Goal: Information Seeking & Learning: Check status

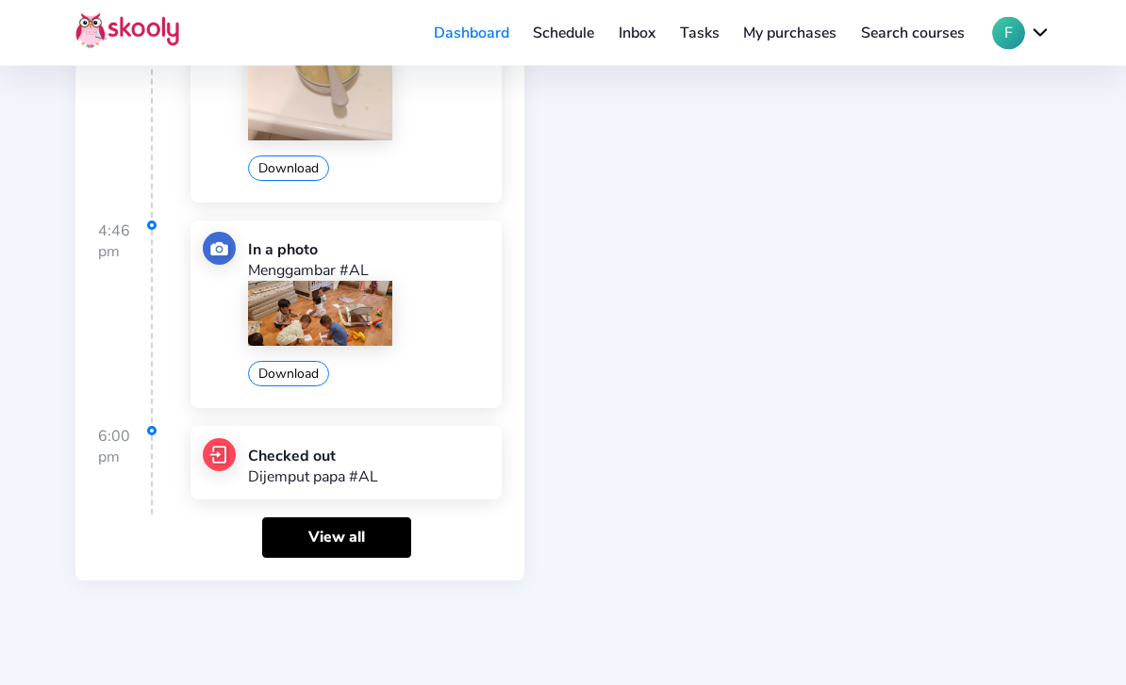
scroll to position [4769, 0]
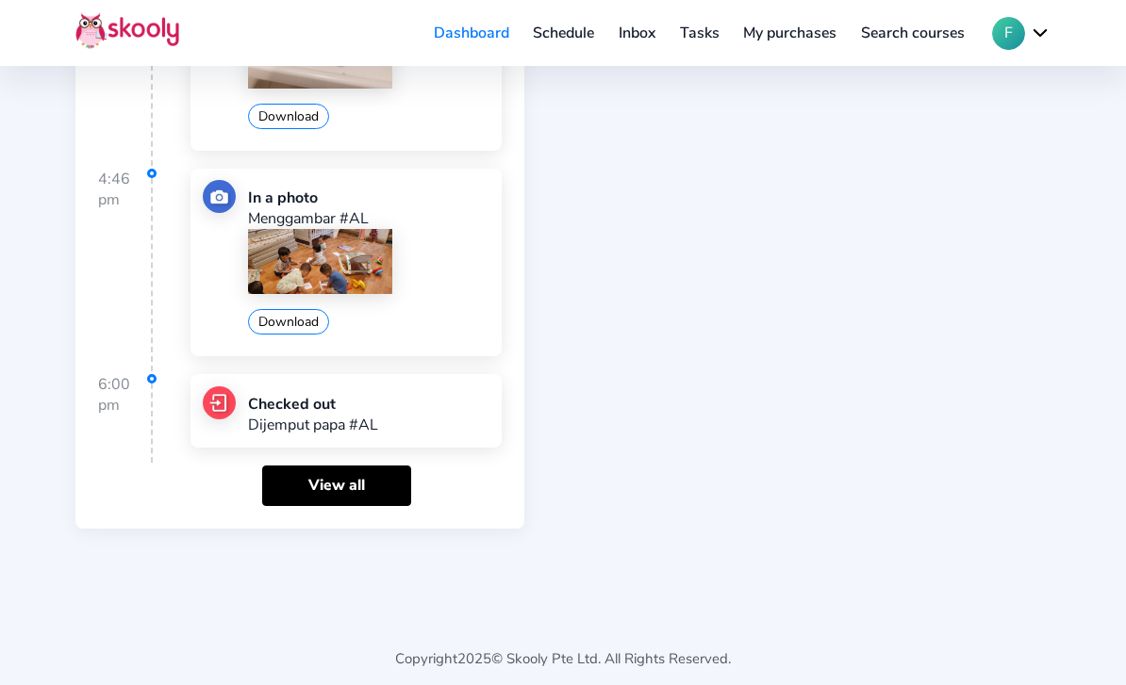
click at [321, 506] on link "View all" at bounding box center [336, 486] width 149 height 41
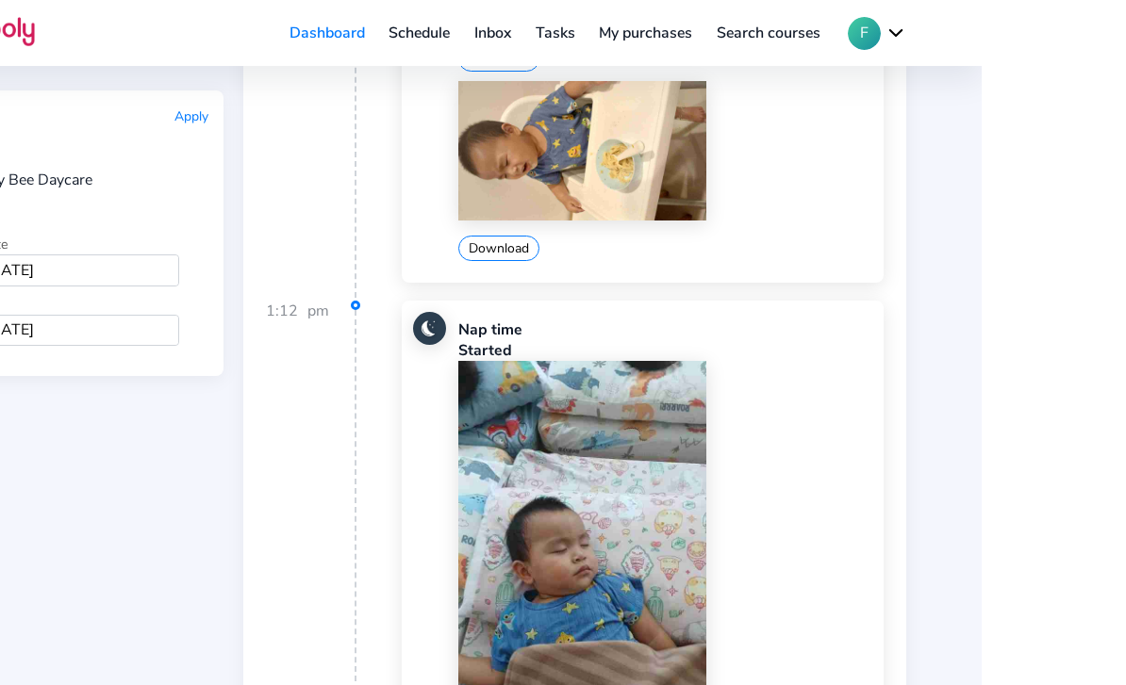
scroll to position [3707, 0]
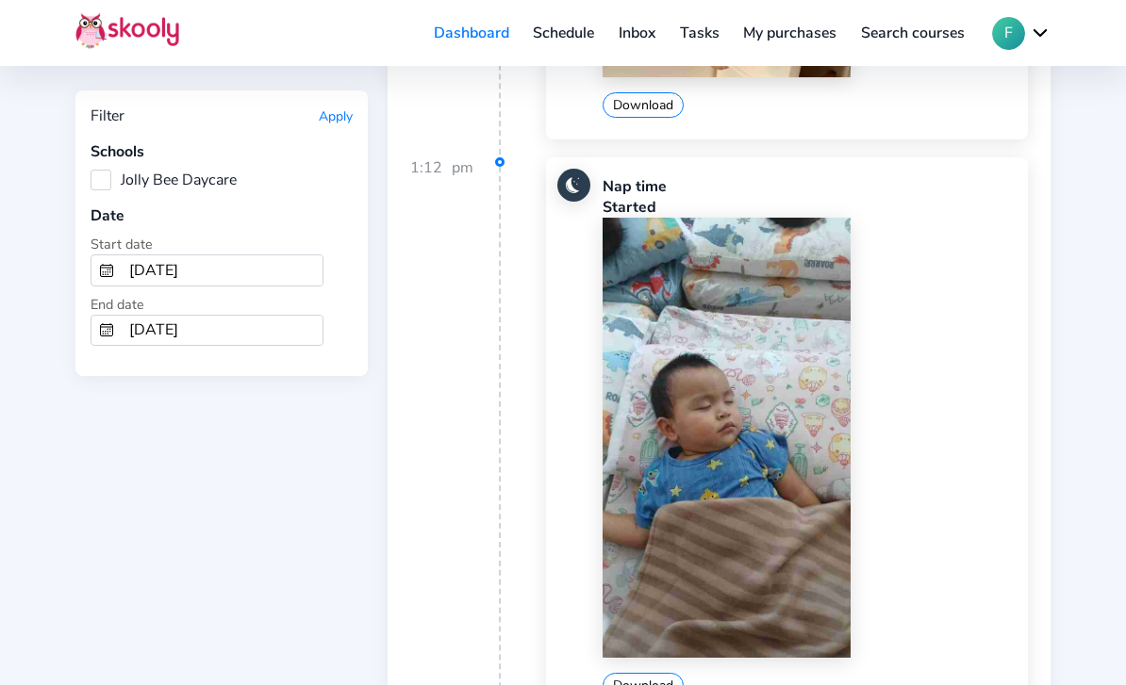
click at [736, 562] on img at bounding box center [726, 438] width 248 height 440
click at [728, 508] on img at bounding box center [726, 438] width 248 height 440
click at [724, 490] on img at bounding box center [726, 438] width 248 height 440
click at [734, 470] on img at bounding box center [726, 438] width 248 height 440
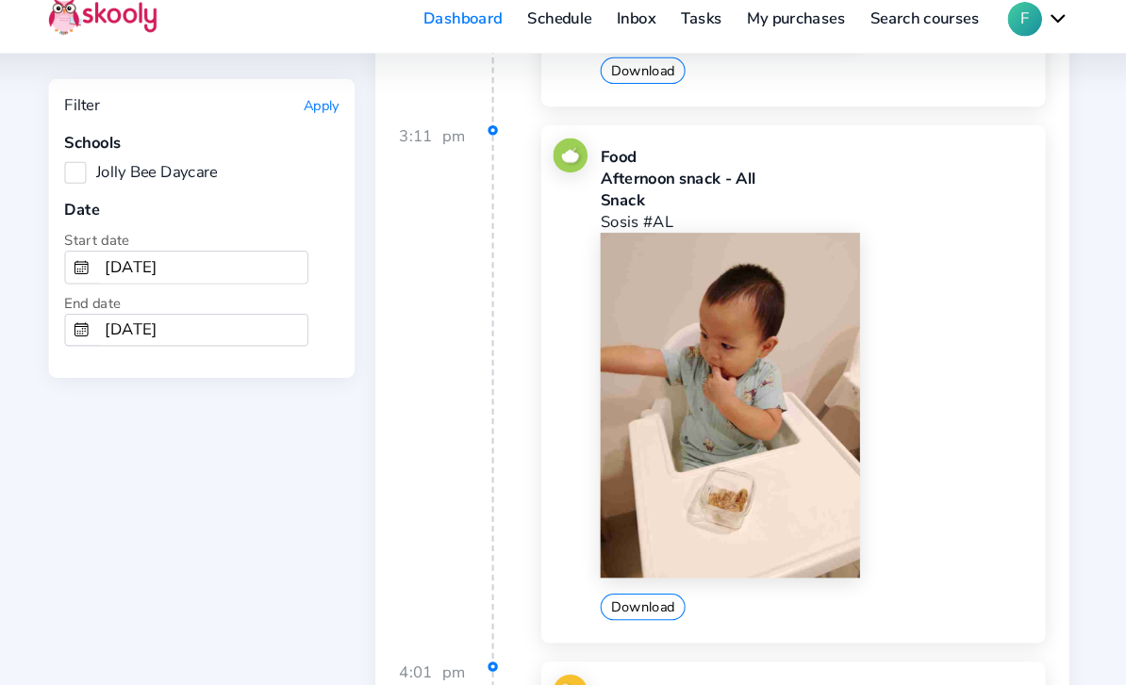
scroll to position [4310, 0]
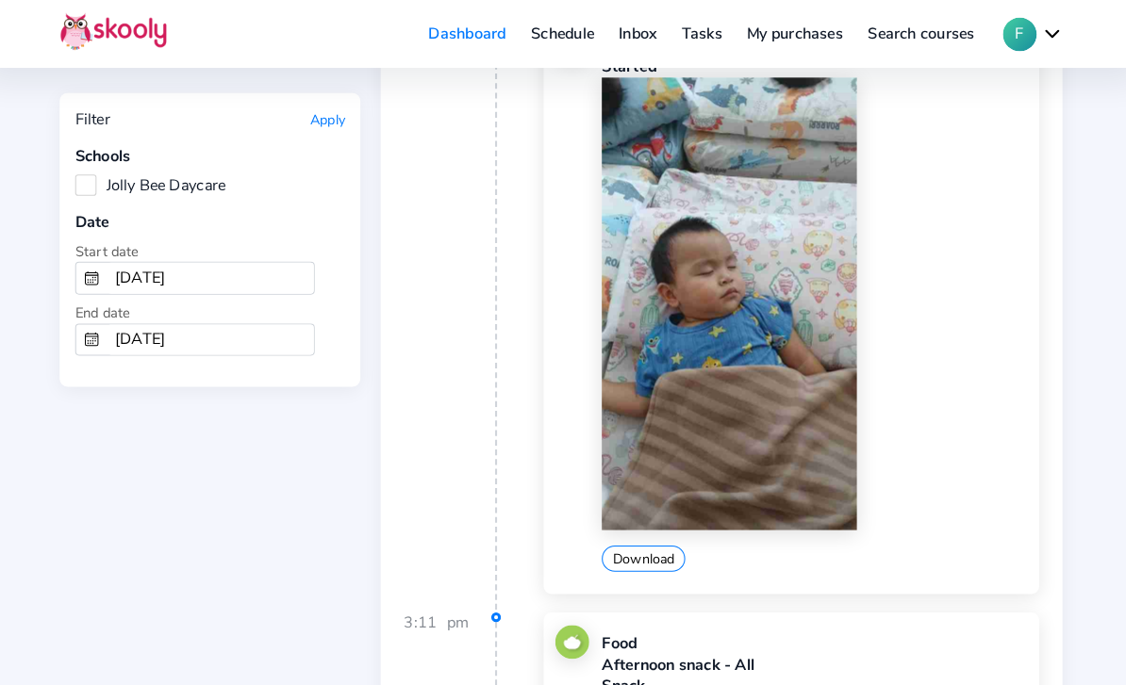
click at [743, 419] on img at bounding box center [726, 295] width 248 height 440
click at [741, 433] on img at bounding box center [726, 295] width 248 height 440
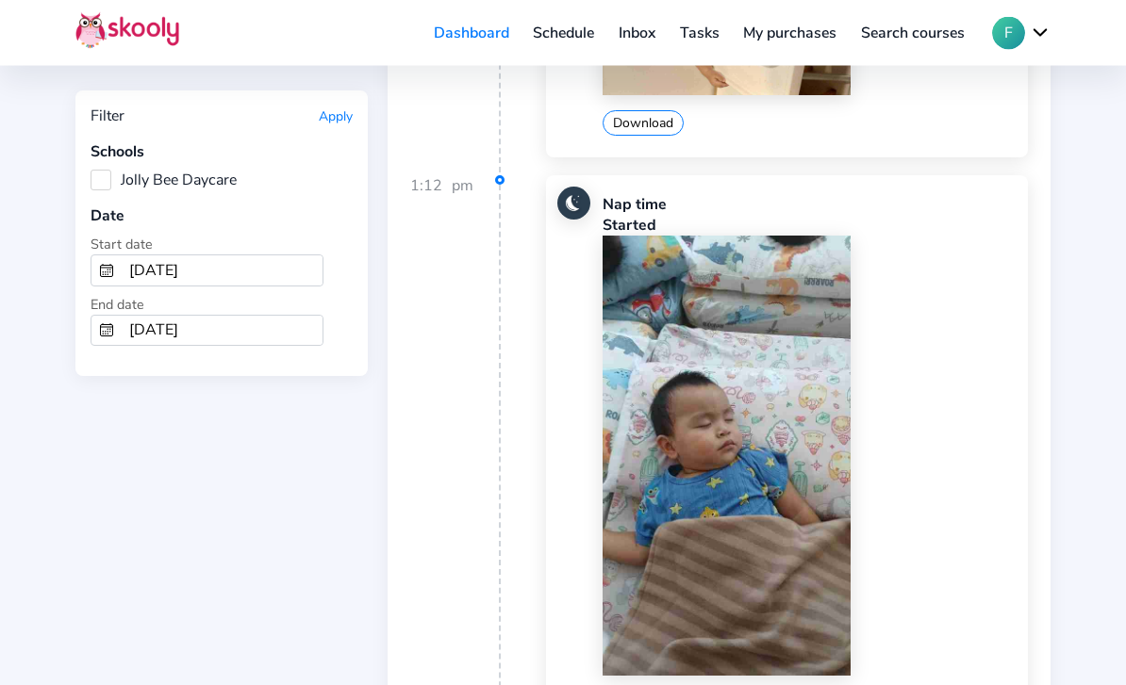
scroll to position [3643, 0]
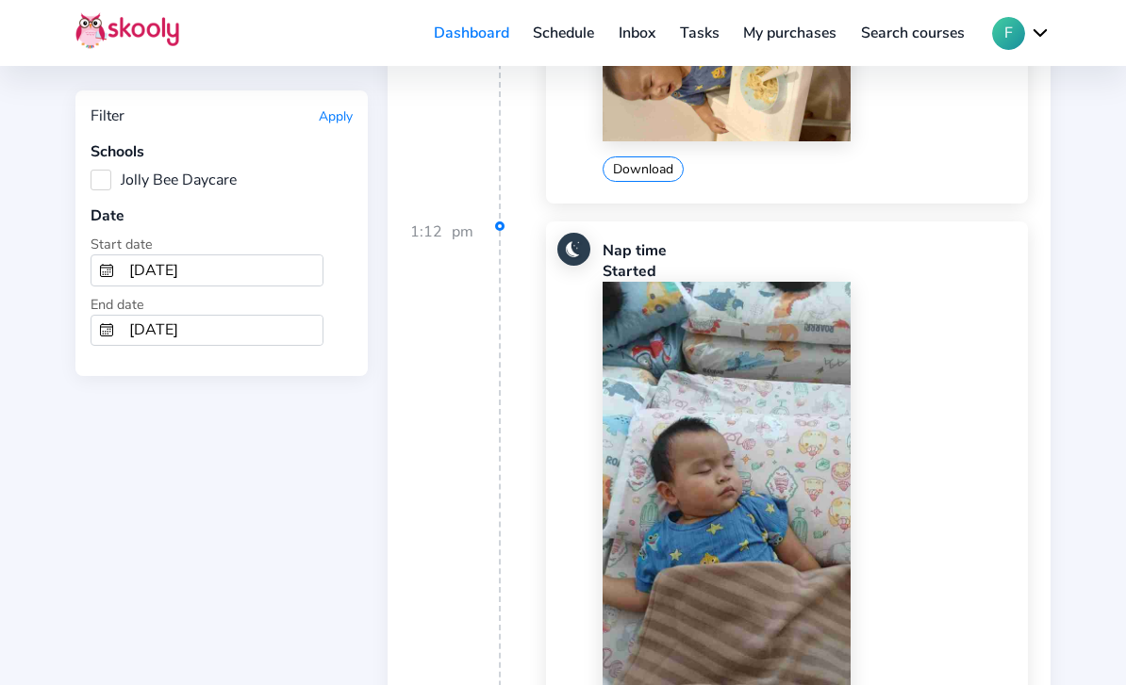
click at [783, 607] on img at bounding box center [726, 502] width 248 height 440
click at [775, 633] on img at bounding box center [726, 502] width 248 height 440
click at [771, 635] on img at bounding box center [726, 502] width 248 height 440
click at [764, 652] on img at bounding box center [726, 502] width 248 height 440
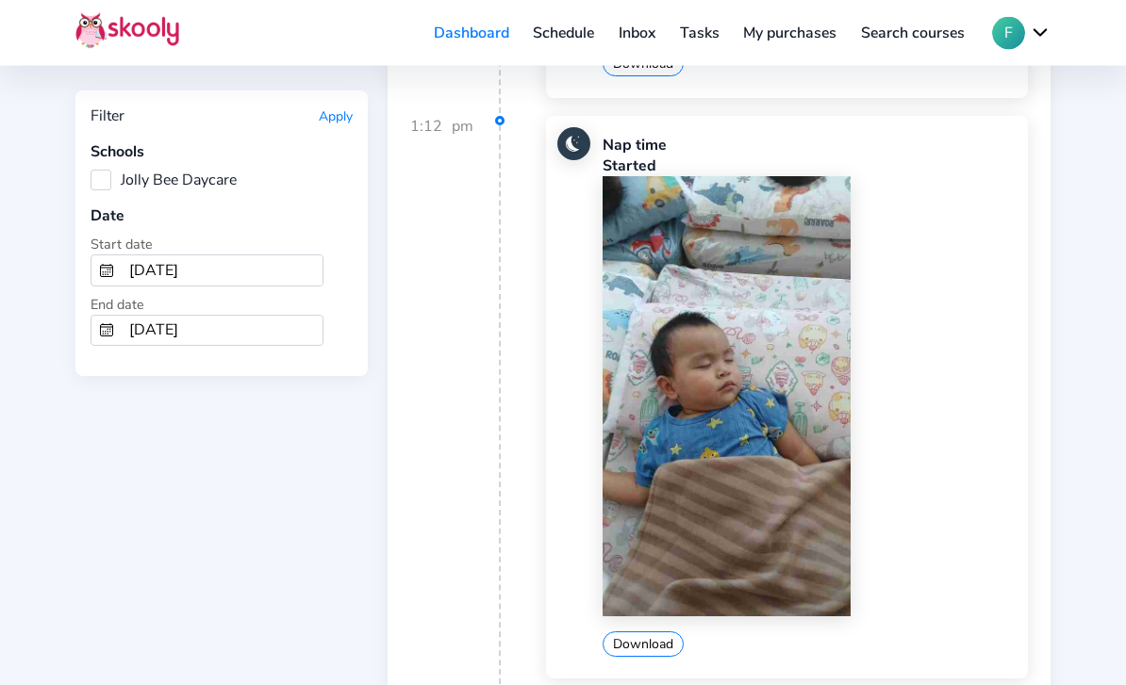
scroll to position [3725, 0]
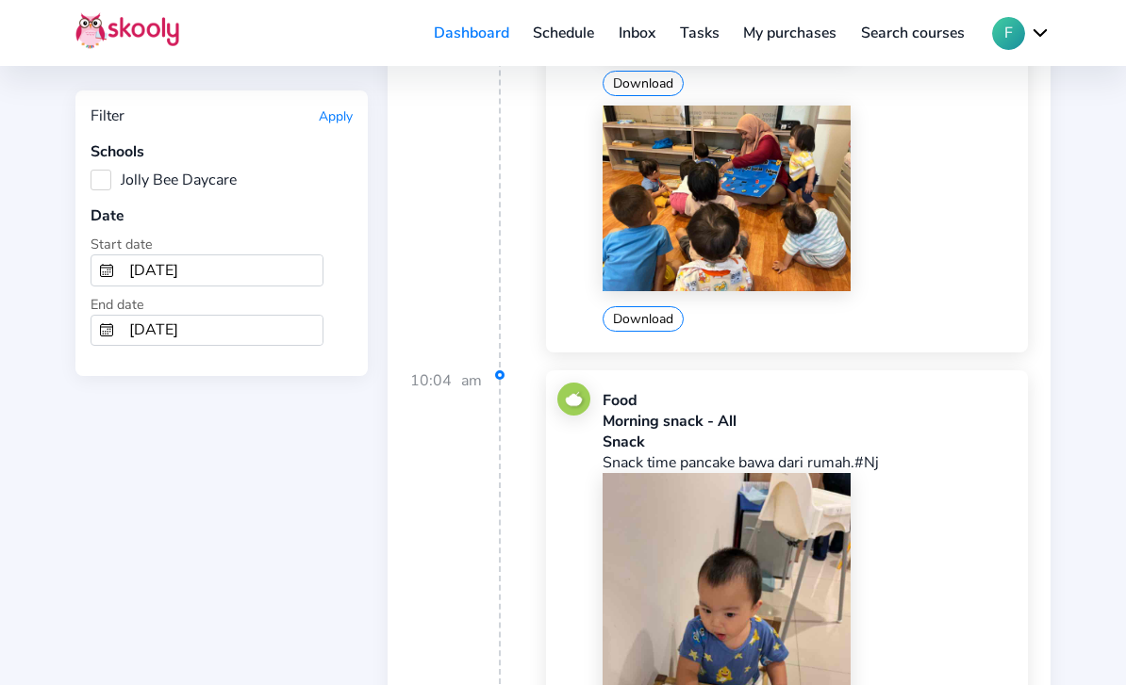
click at [725, 651] on img at bounding box center [726, 638] width 248 height 330
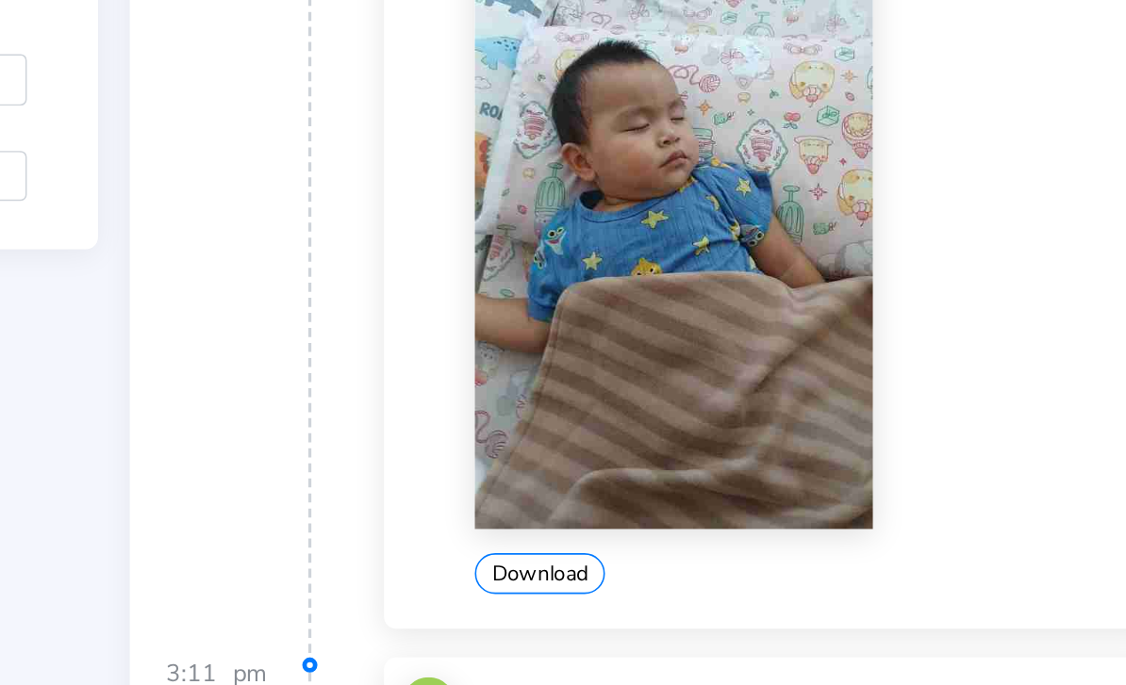
scroll to position [3819, 0]
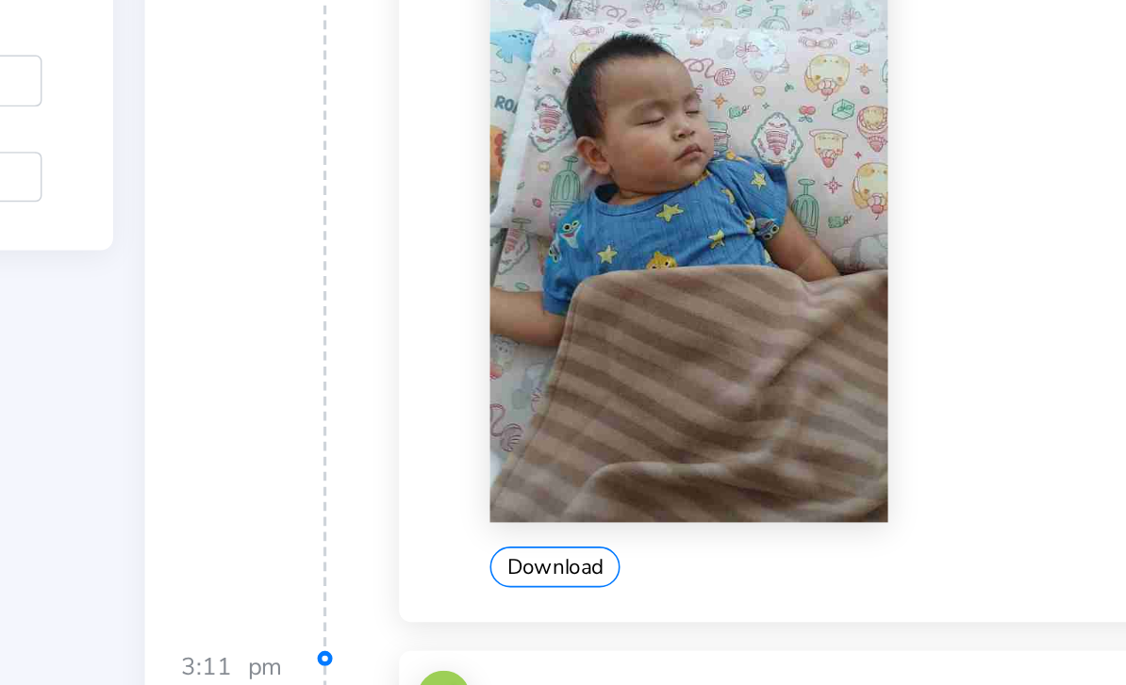
click at [602, 264] on img at bounding box center [726, 326] width 248 height 440
click at [602, 260] on img at bounding box center [726, 326] width 248 height 440
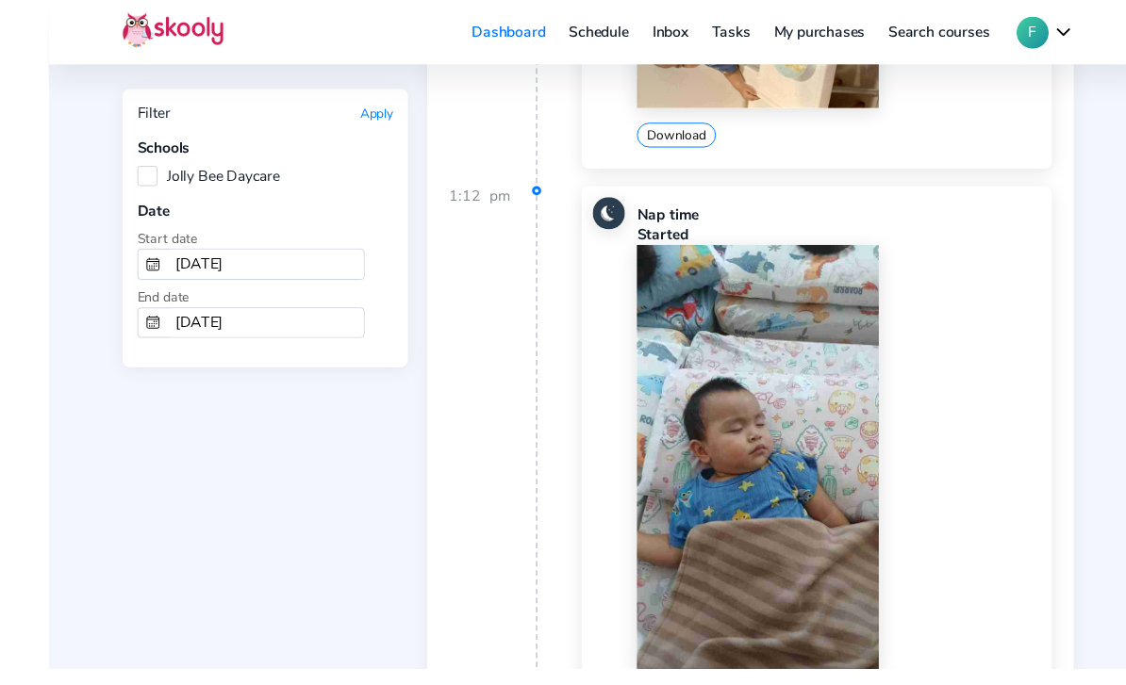
scroll to position [3662, 0]
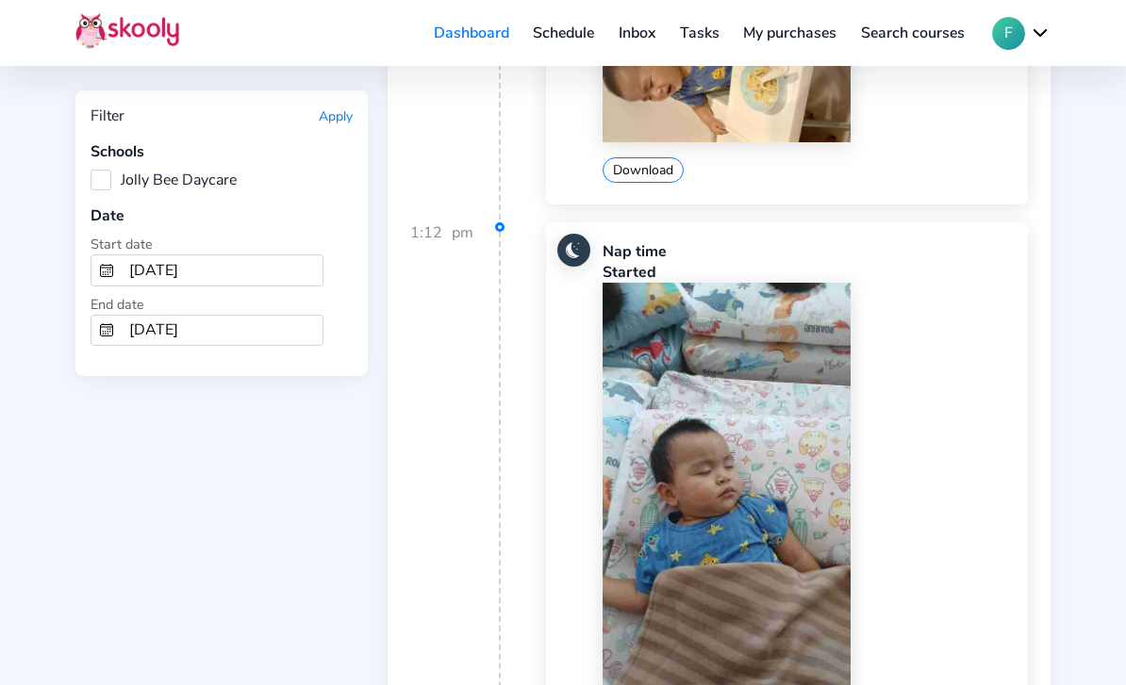
click at [755, 499] on img at bounding box center [726, 503] width 248 height 440
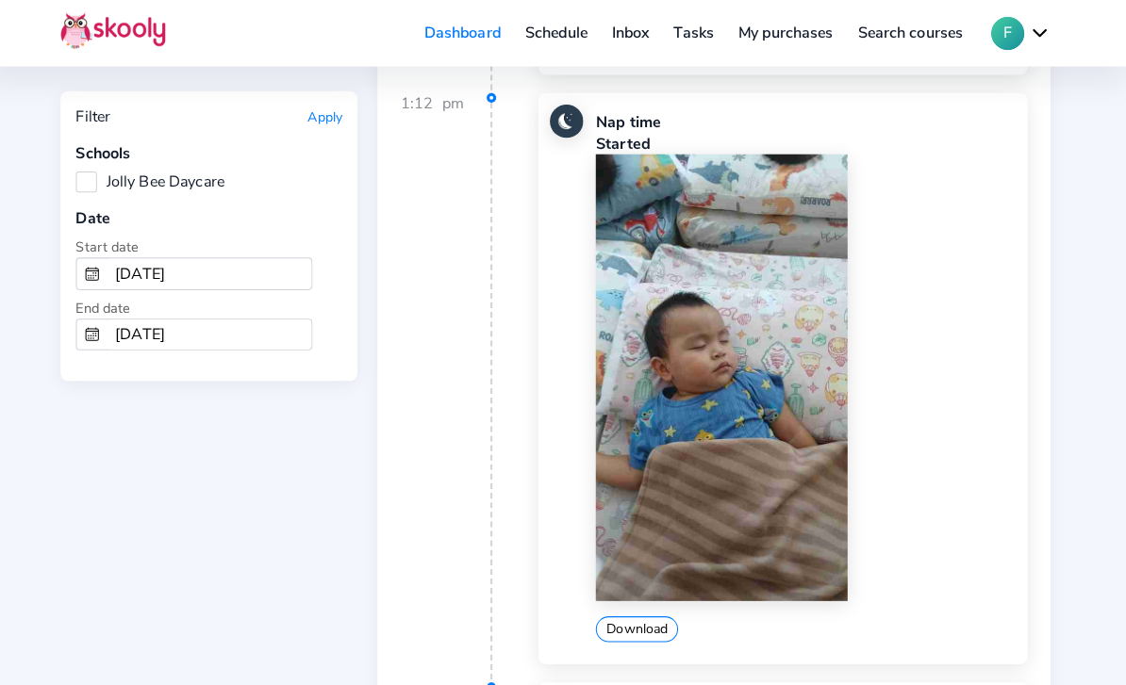
scroll to position [3772, 0]
click at [758, 569] on img at bounding box center [726, 373] width 248 height 440
click at [736, 552] on img at bounding box center [726, 373] width 248 height 440
click at [708, 519] on img at bounding box center [726, 373] width 248 height 440
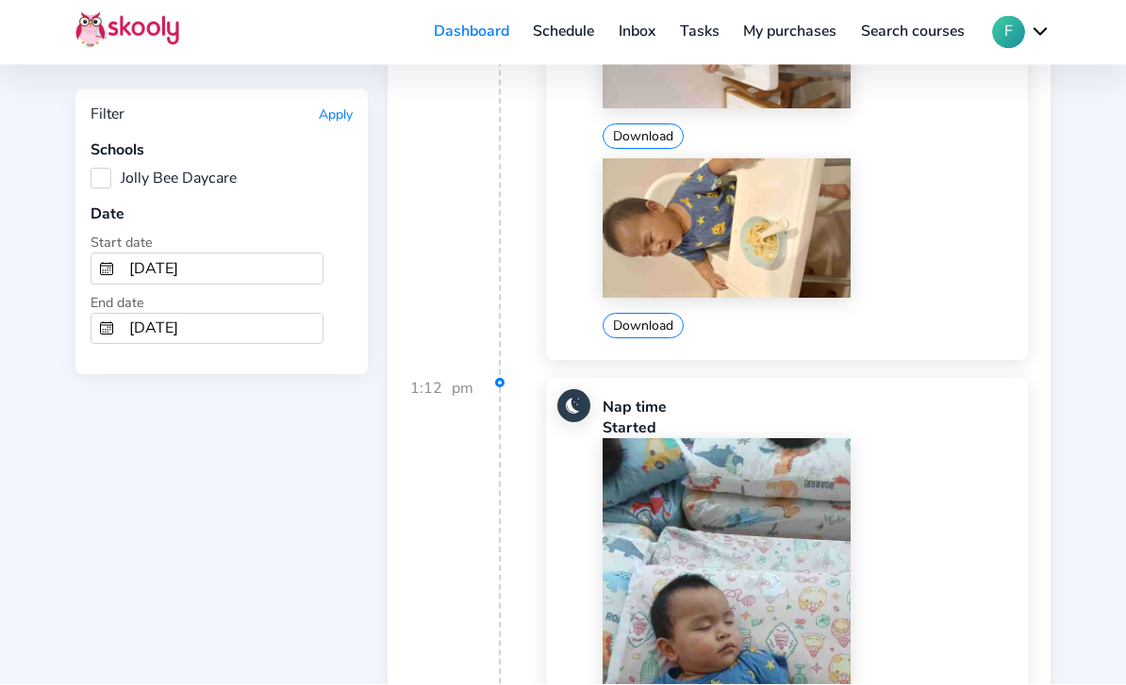
scroll to position [3621, 0]
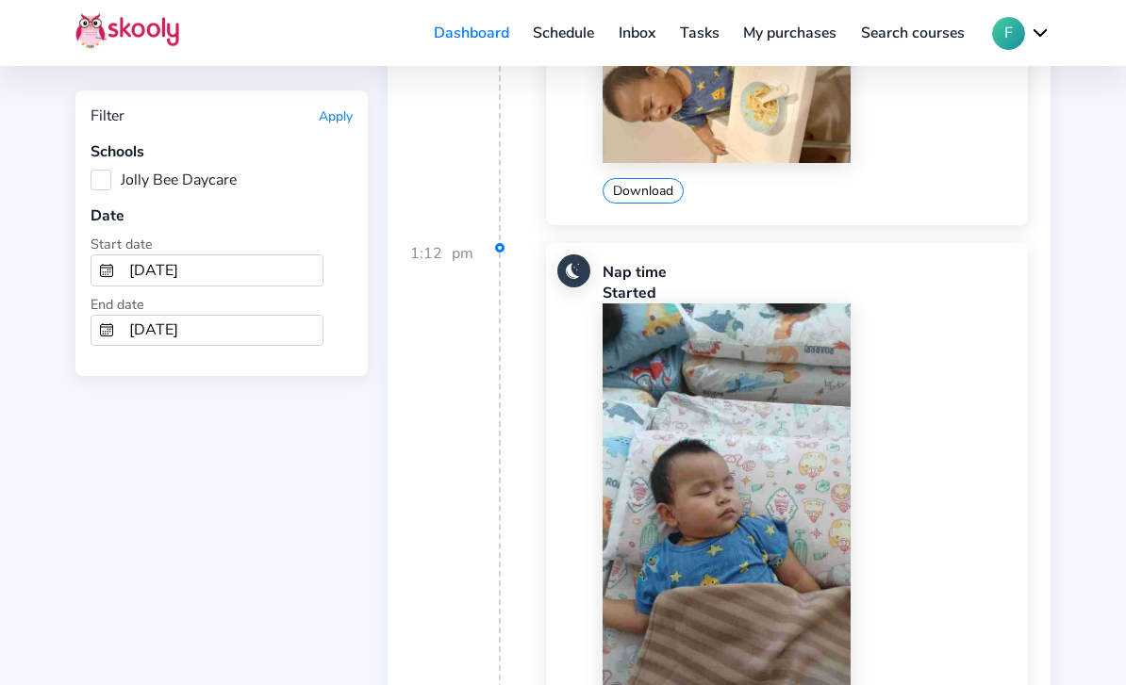
click at [765, 569] on img at bounding box center [726, 524] width 248 height 440
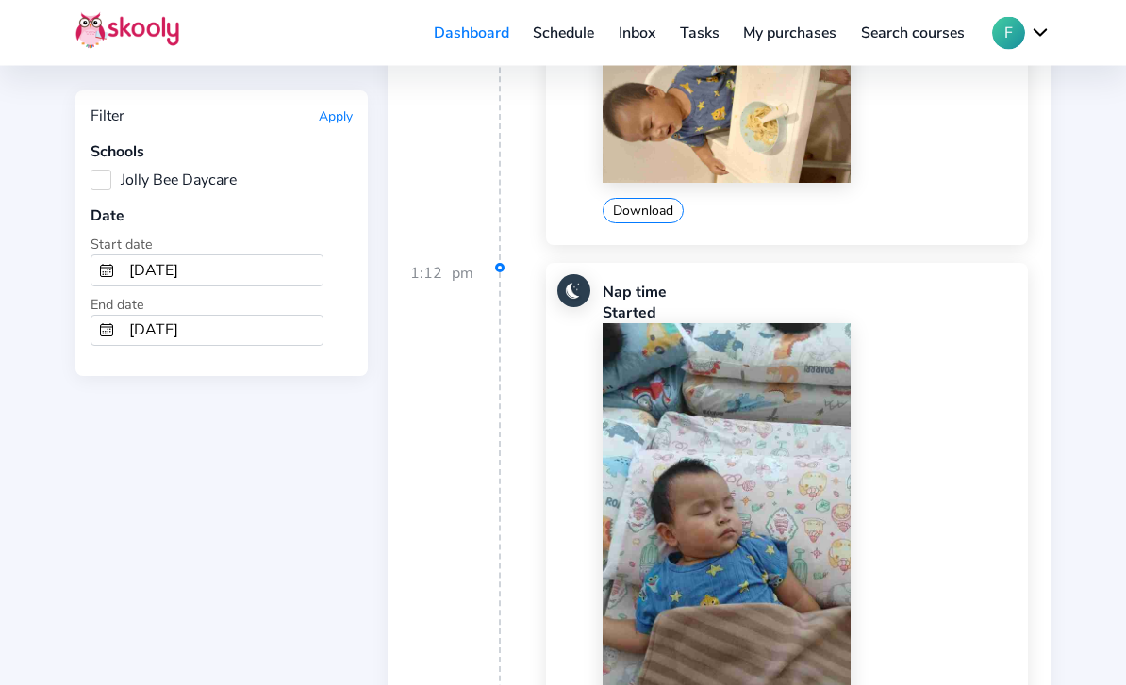
scroll to position [3576, 0]
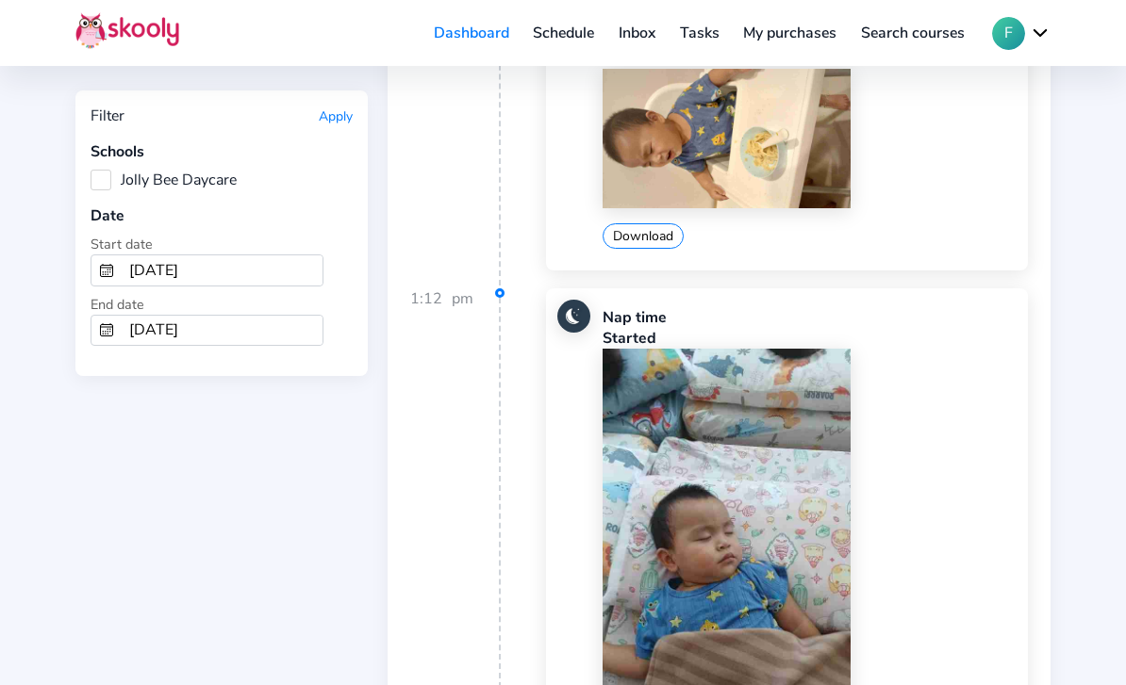
click at [803, 507] on img at bounding box center [726, 569] width 248 height 440
click at [776, 557] on img at bounding box center [726, 569] width 248 height 440
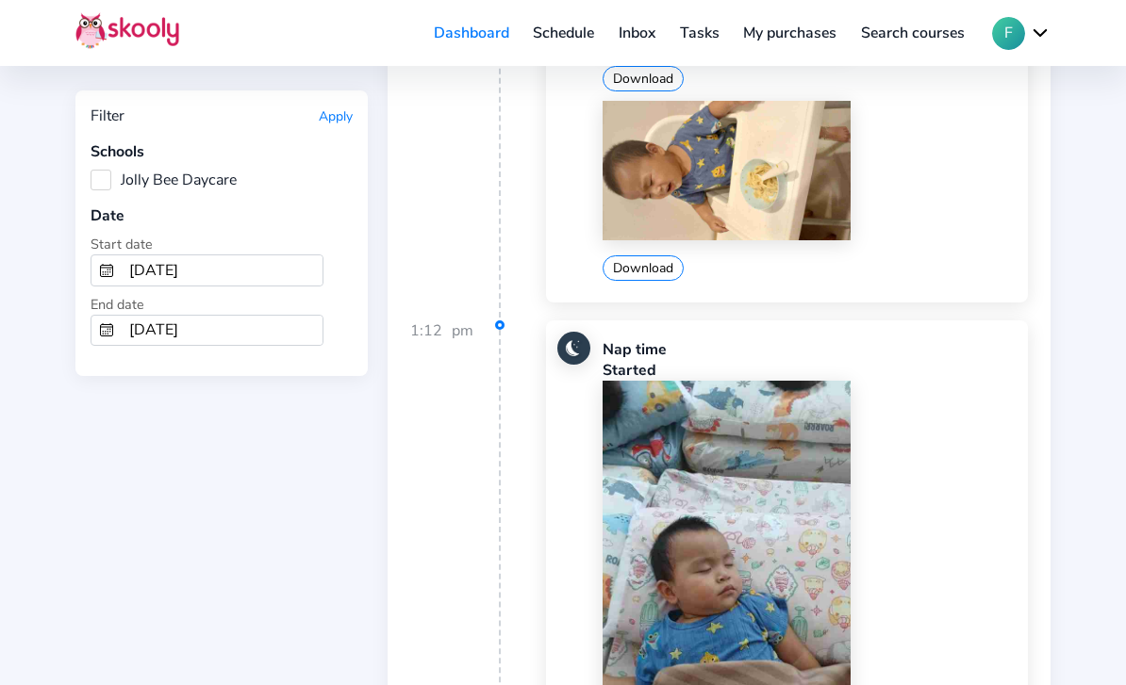
scroll to position [3483, 0]
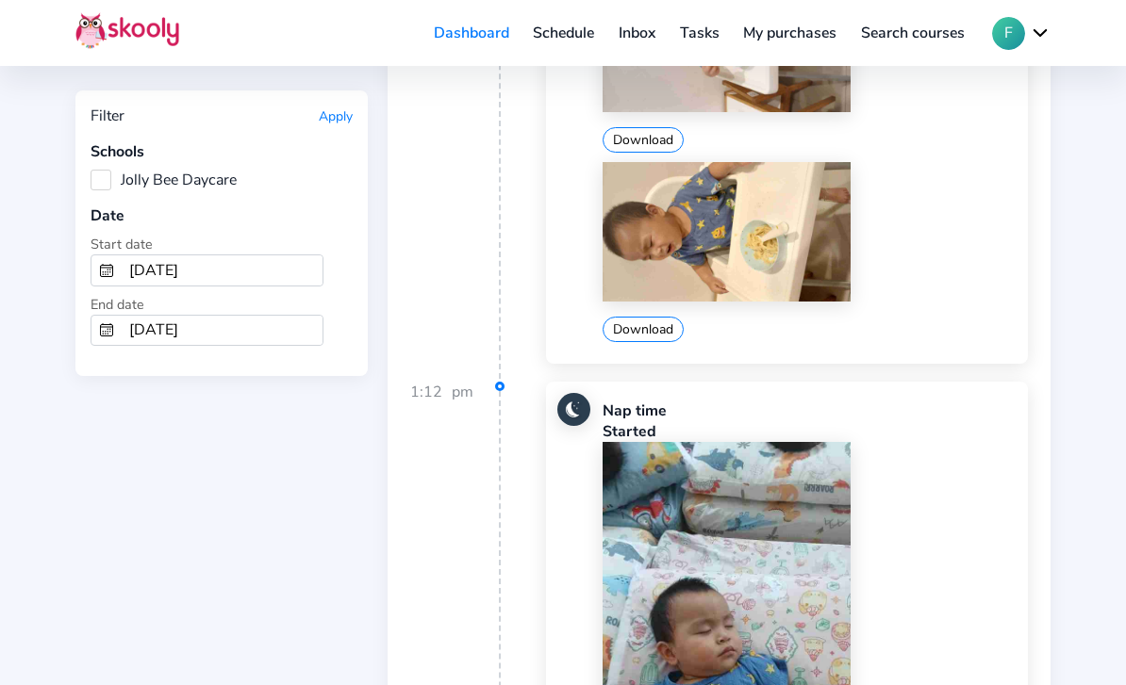
click at [798, 514] on img at bounding box center [726, 662] width 248 height 440
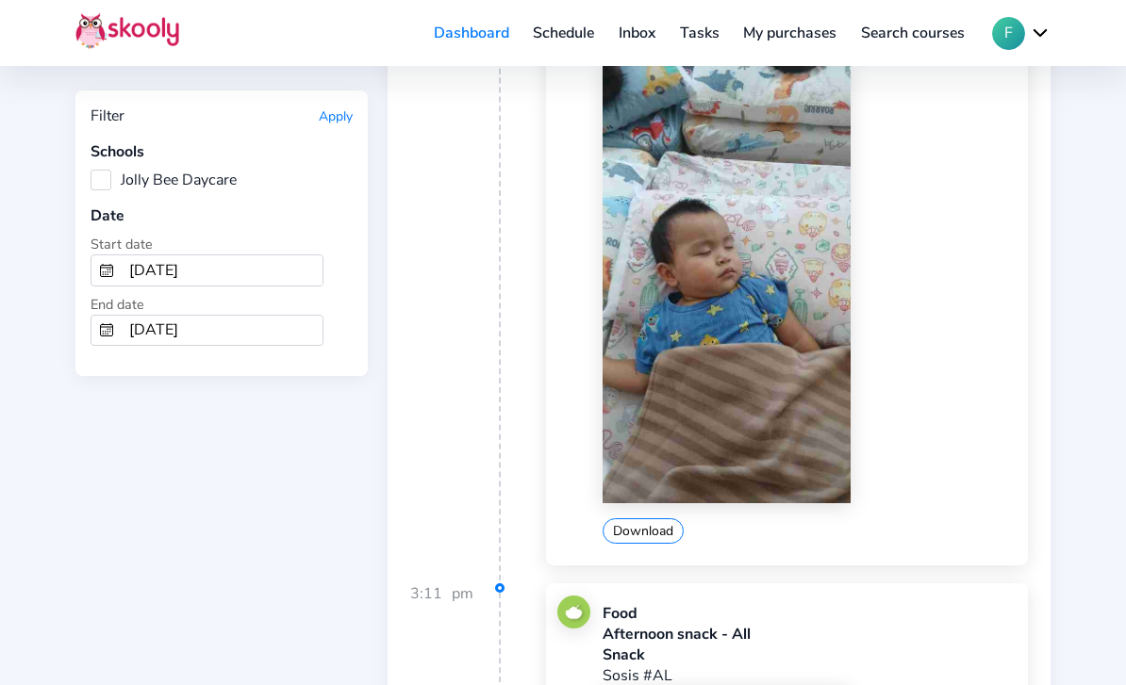
click at [751, 430] on img at bounding box center [726, 283] width 248 height 440
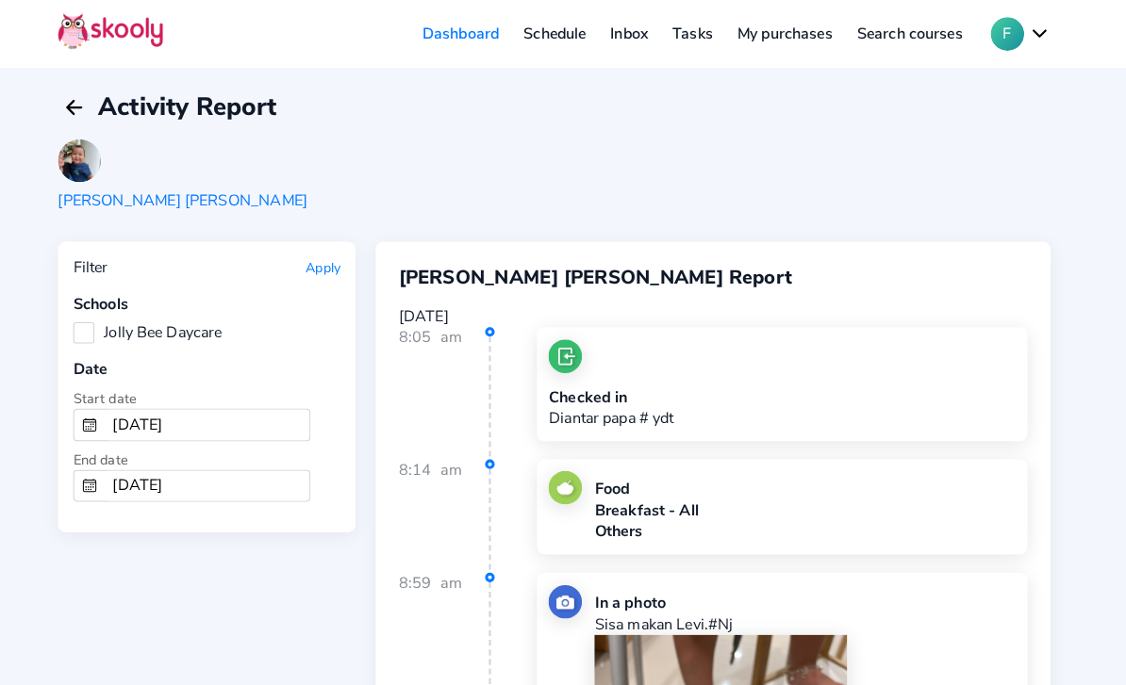
scroll to position [0, 0]
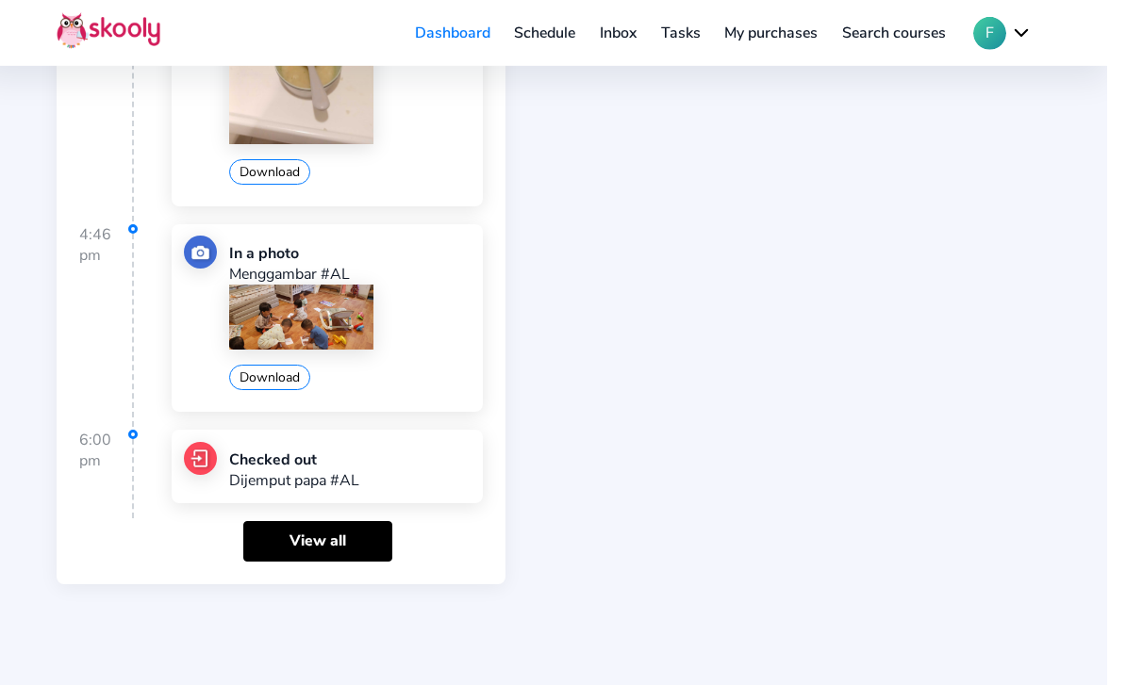
scroll to position [4726, 0]
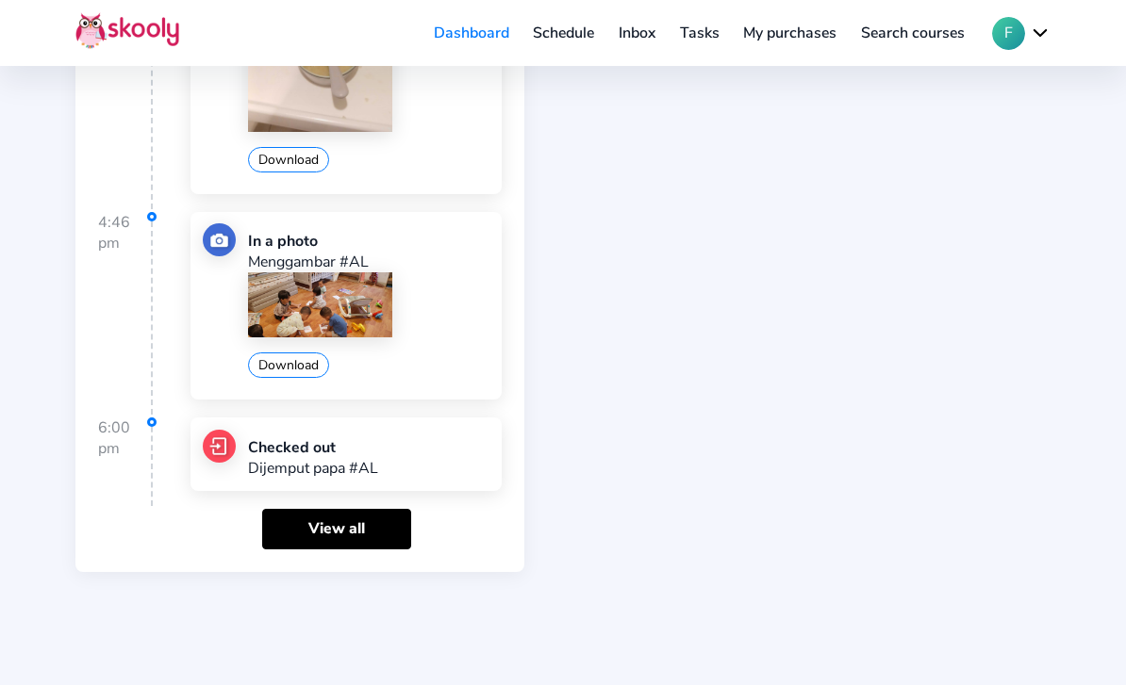
click at [288, 550] on link "View all" at bounding box center [336, 529] width 149 height 41
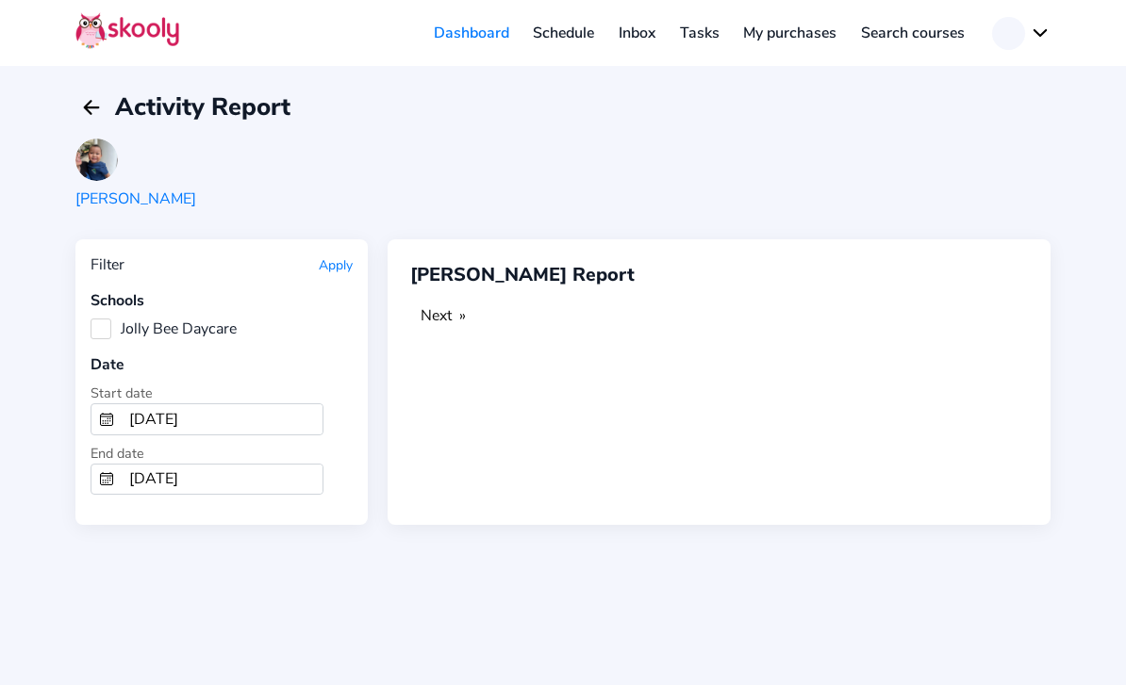
scroll to position [0, 0]
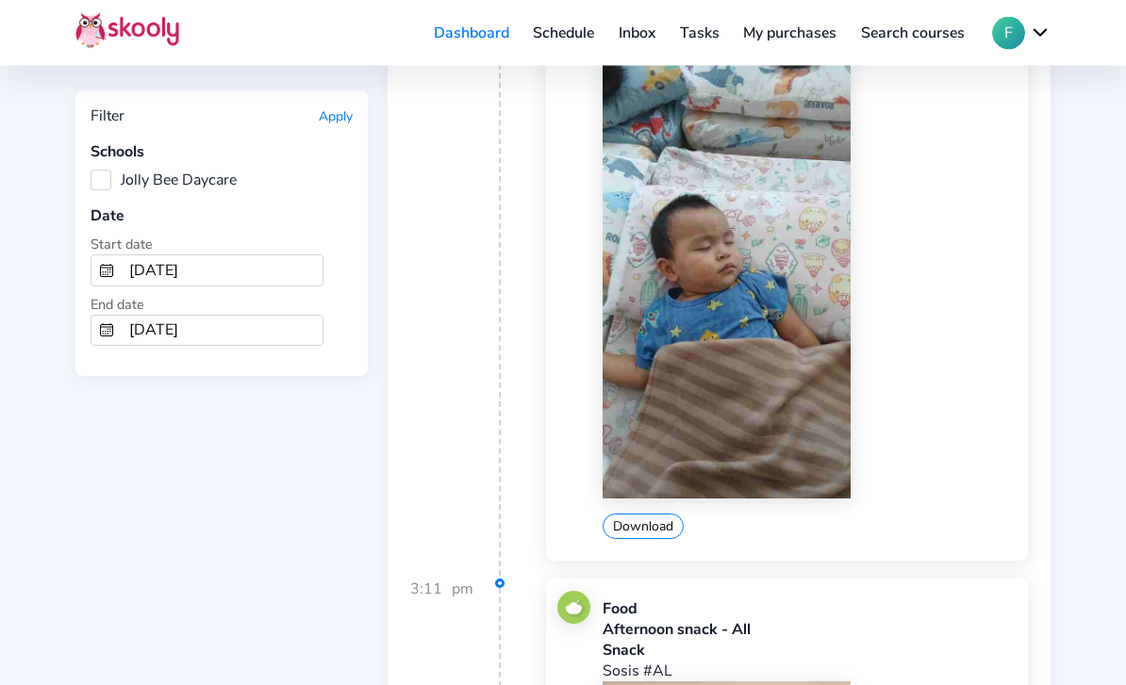
scroll to position [3771, 0]
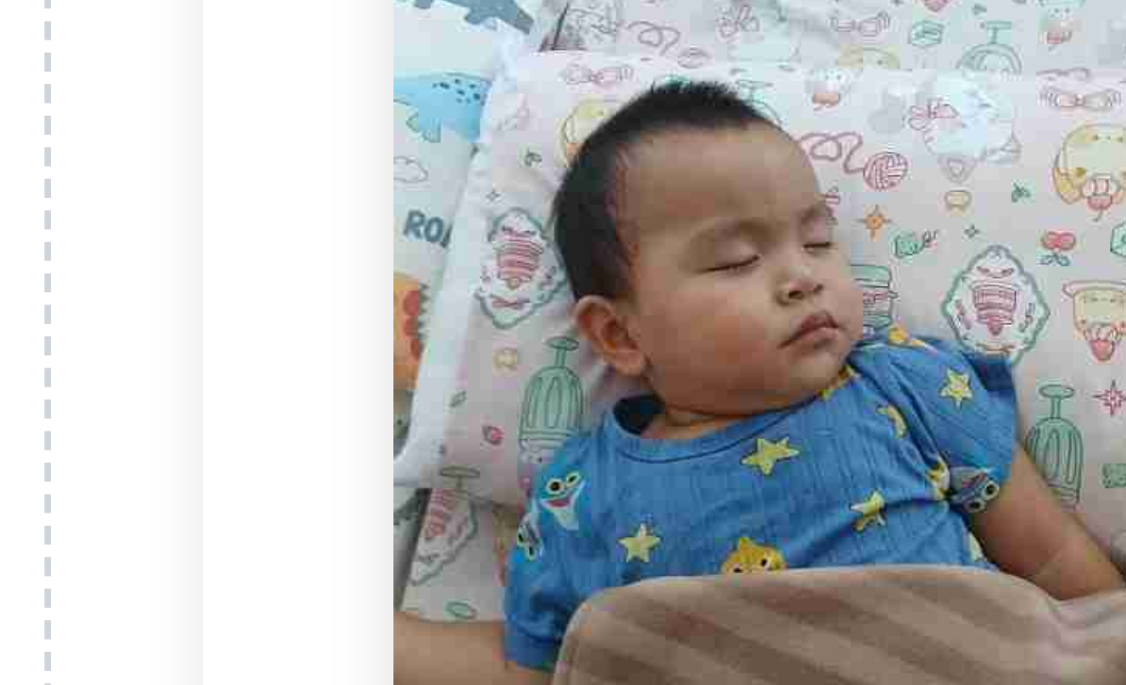
click at [602, 160] on img at bounding box center [726, 374] width 248 height 440
click at [602, 169] on img at bounding box center [726, 374] width 248 height 440
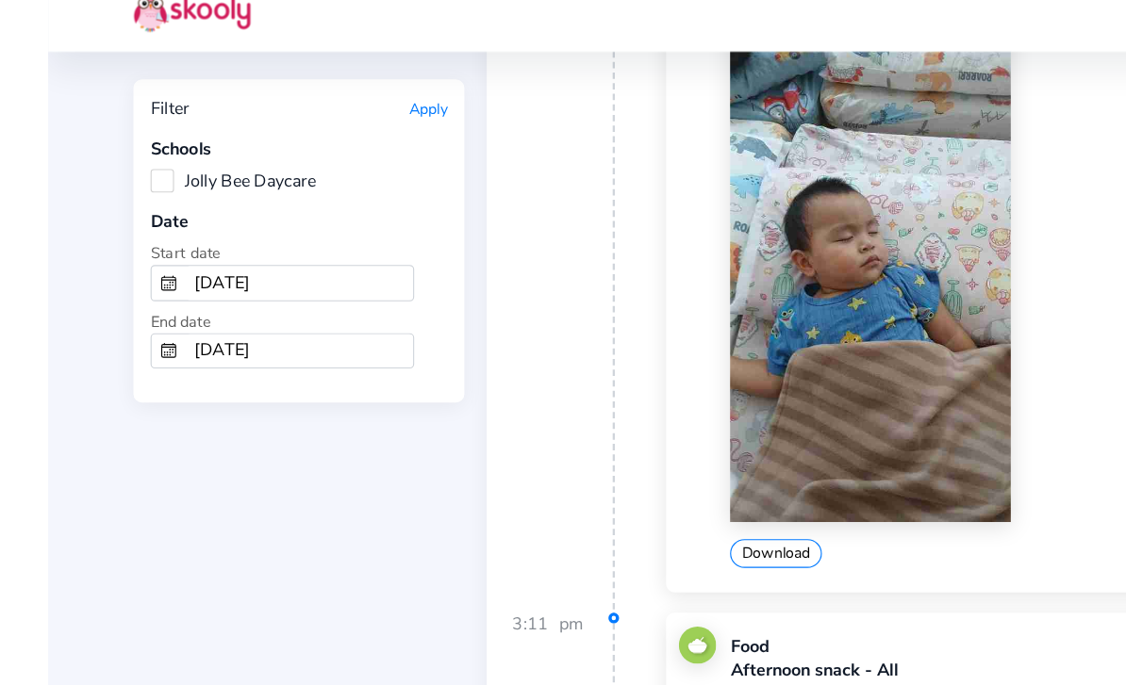
scroll to position [3929, 0]
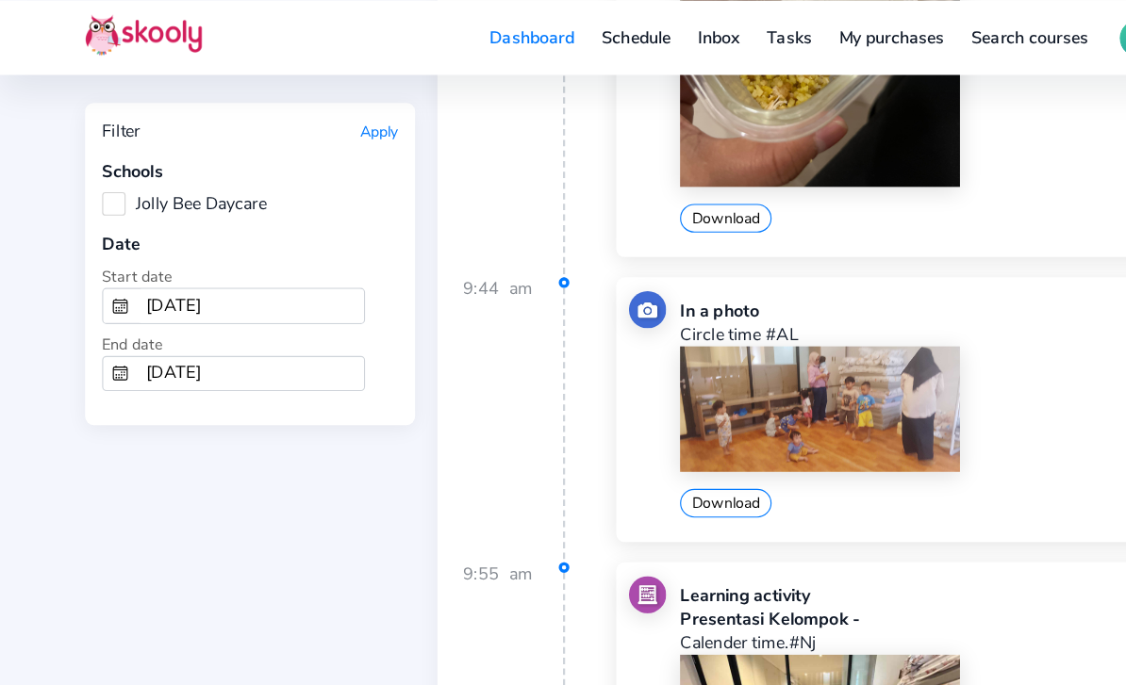
click at [793, 371] on img at bounding box center [726, 361] width 248 height 111
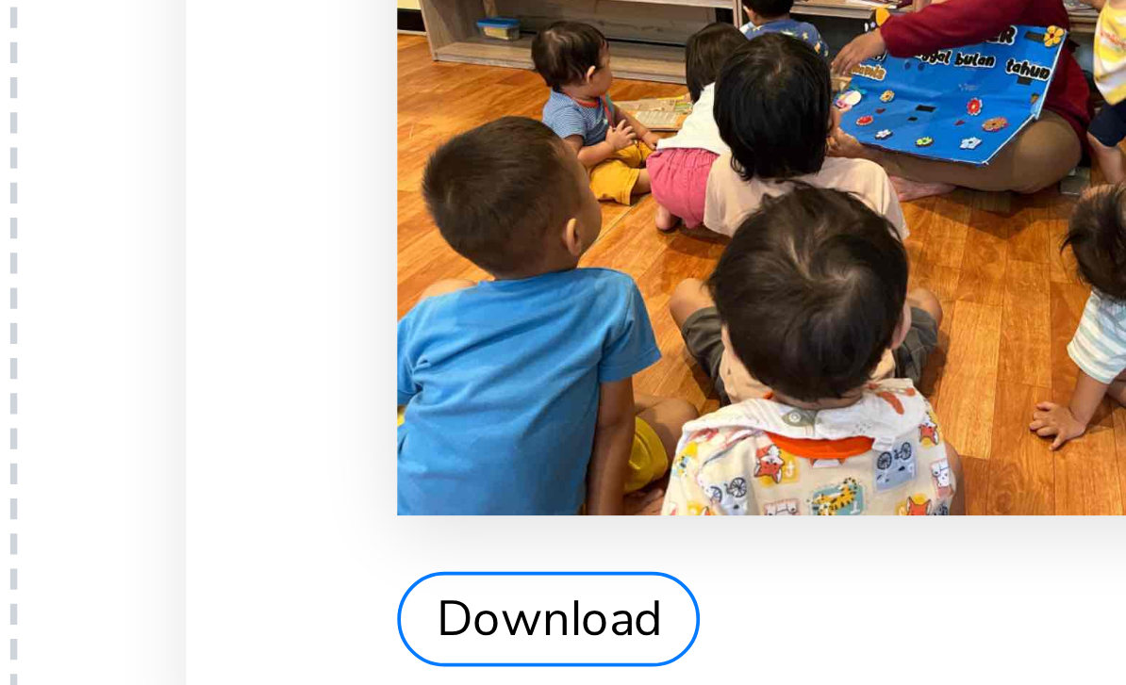
scroll to position [1184, 0]
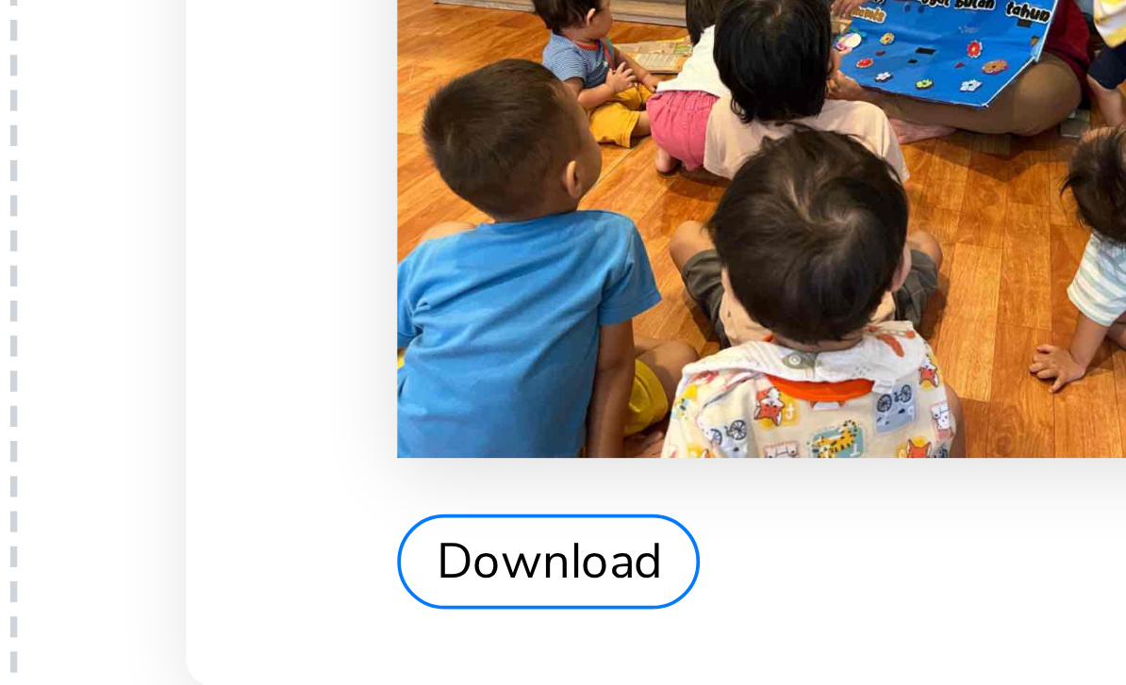
click at [602, 422] on img at bounding box center [726, 515] width 248 height 186
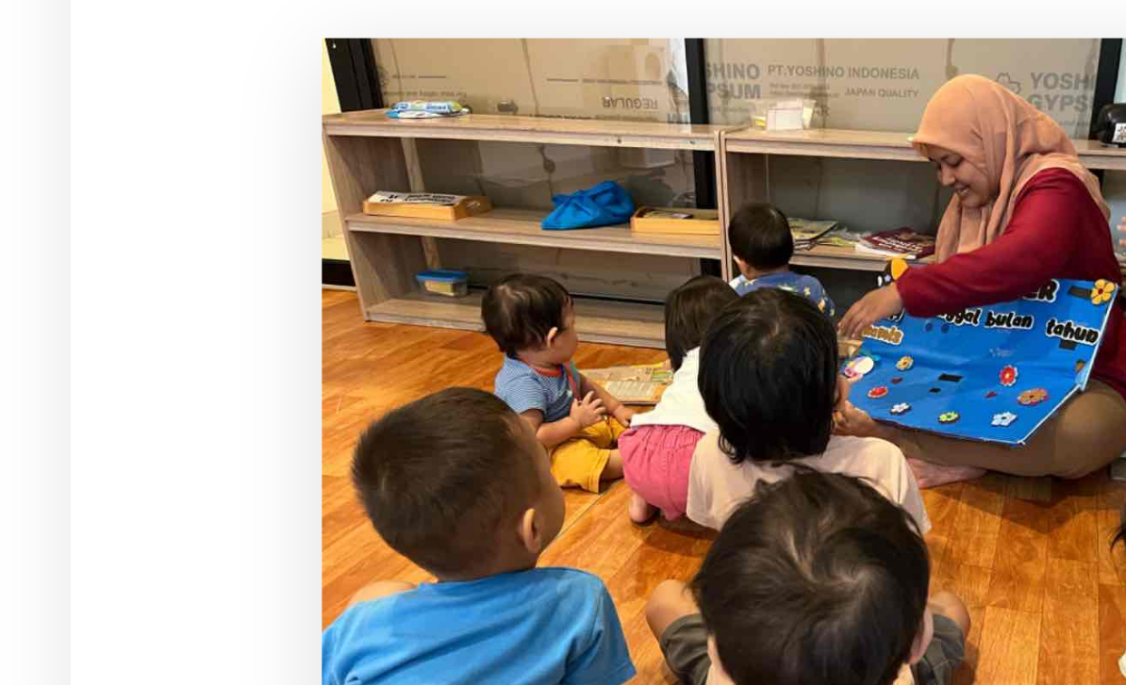
click at [602, 422] on img at bounding box center [726, 515] width 248 height 186
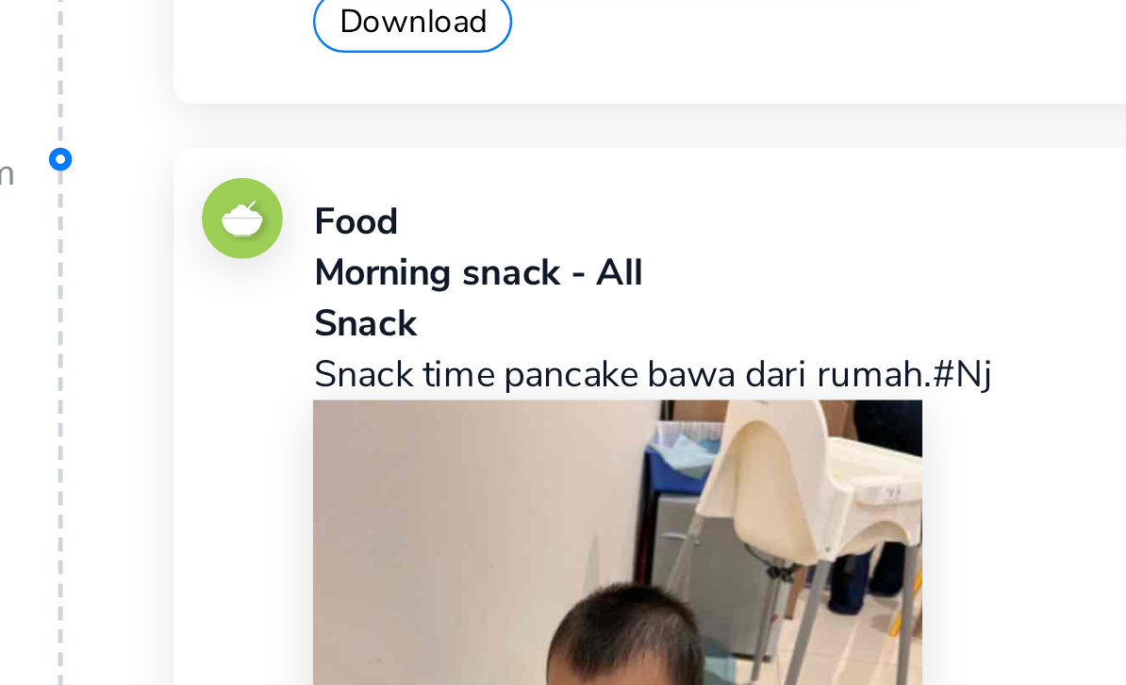
scroll to position [1435, 0]
